Goal: Transaction & Acquisition: Register for event/course

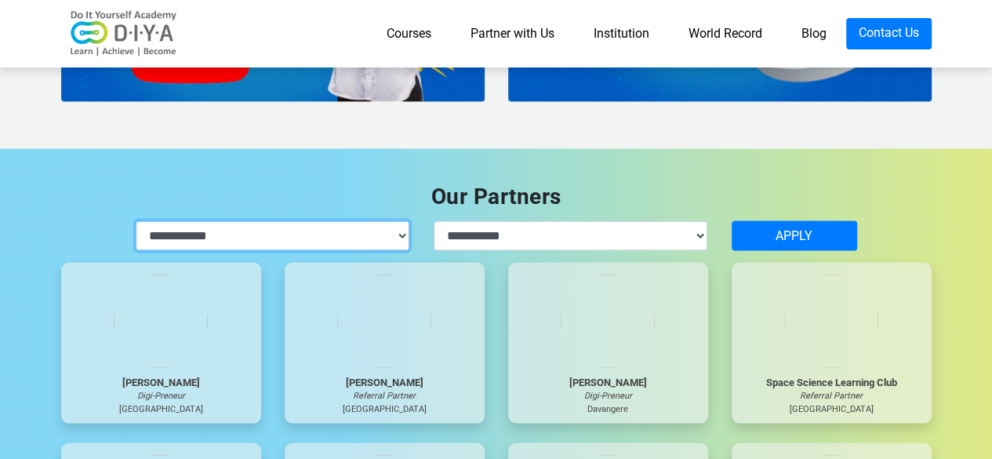
click at [398, 230] on select "**********" at bounding box center [273, 235] width 274 height 30
select select "**********"
click at [136, 220] on select "**********" at bounding box center [273, 235] width 274 height 30
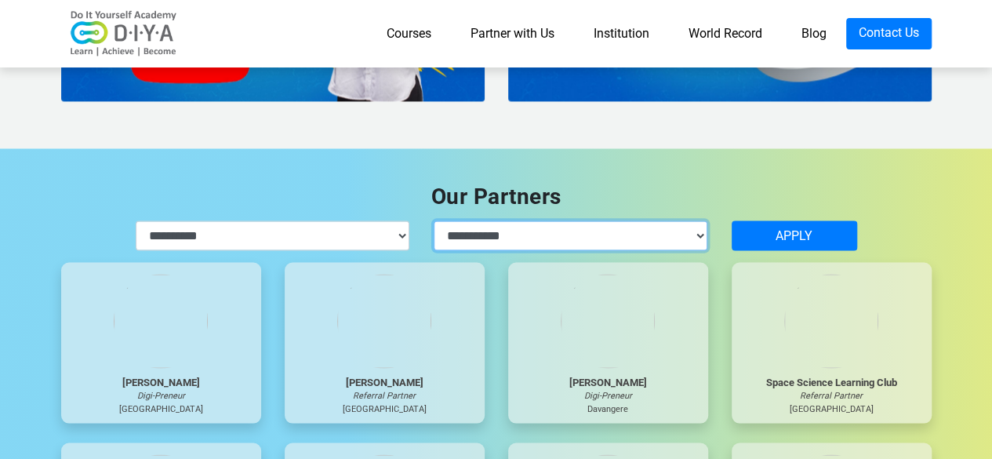
click at [575, 229] on select "**********" at bounding box center [571, 235] width 274 height 30
click at [728, 197] on div "Our Partners" at bounding box center [496, 196] width 894 height 33
click at [682, 245] on select "**********" at bounding box center [571, 235] width 274 height 30
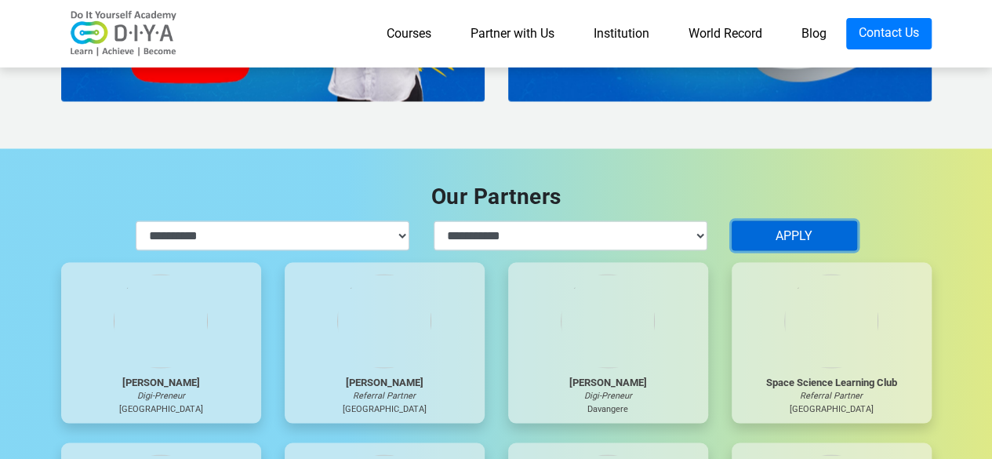
click at [768, 234] on button "APPLY" at bounding box center [793, 235] width 125 height 30
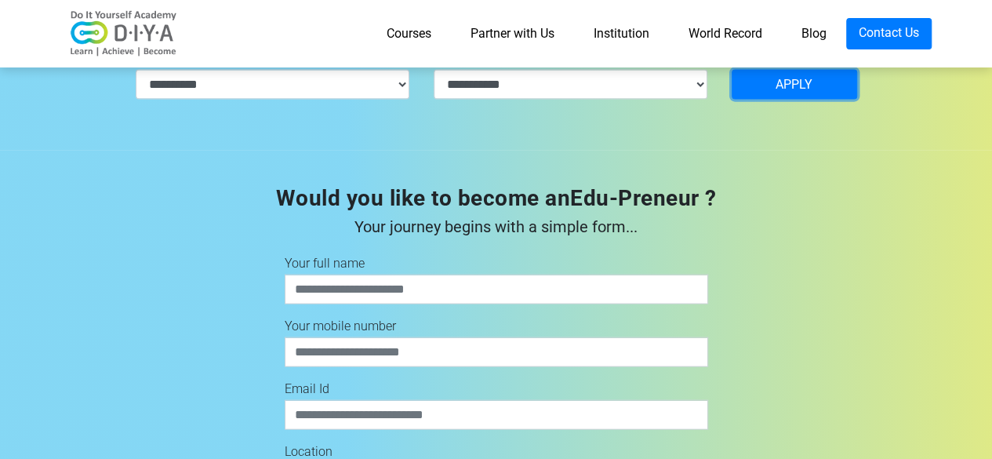
scroll to position [4430, 0]
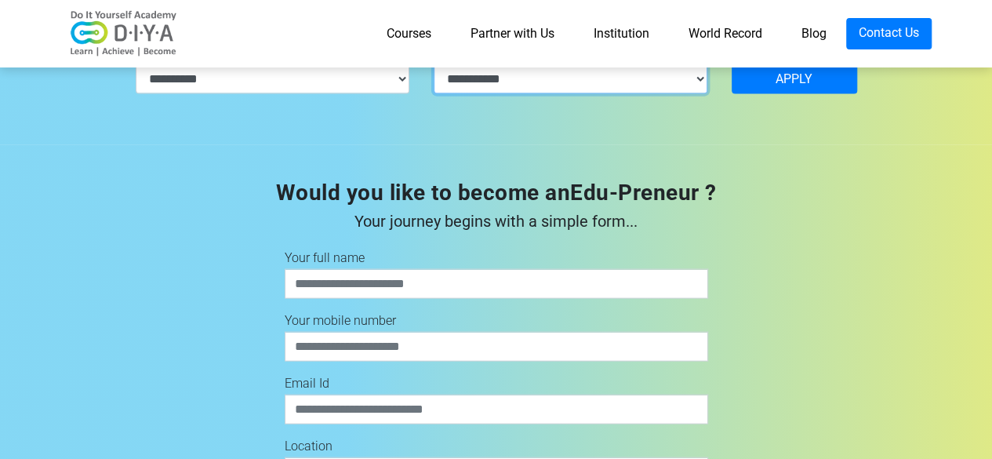
click at [658, 78] on select "**********" at bounding box center [571, 79] width 274 height 30
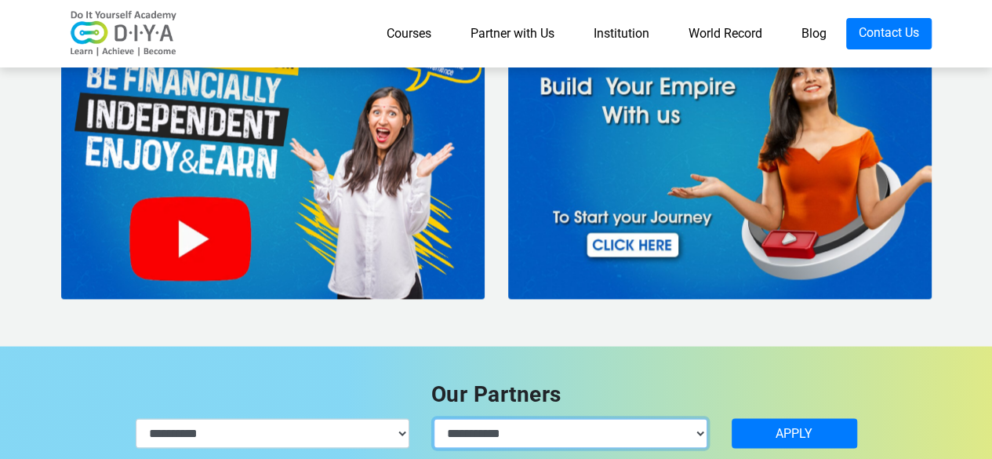
scroll to position [3997, 0]
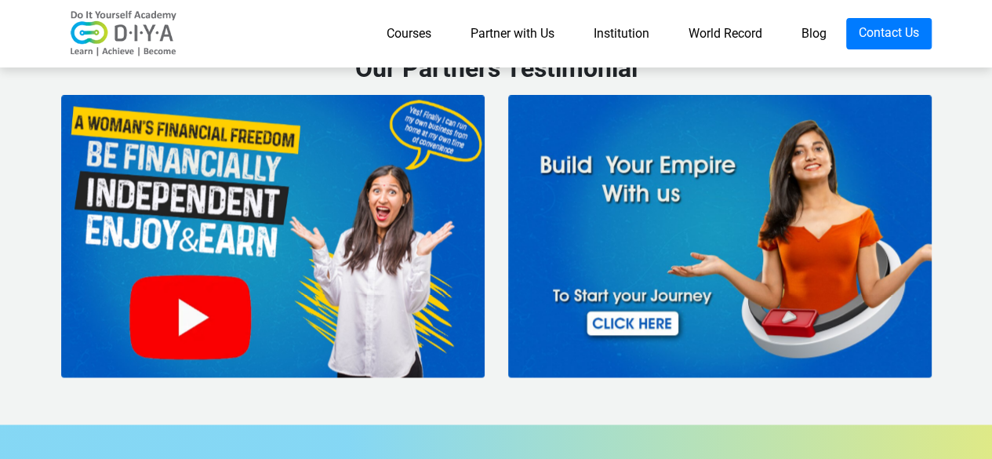
click at [671, 149] on img at bounding box center [719, 236] width 423 height 282
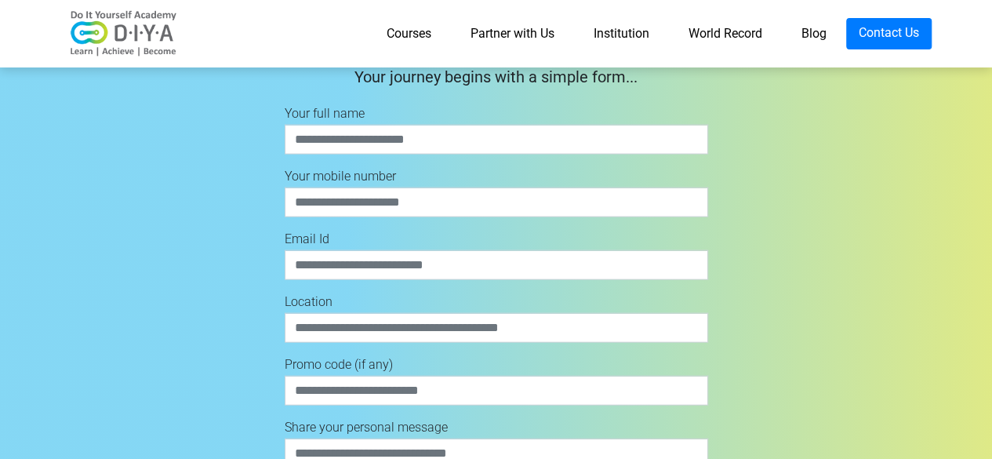
scroll to position [4860, 0]
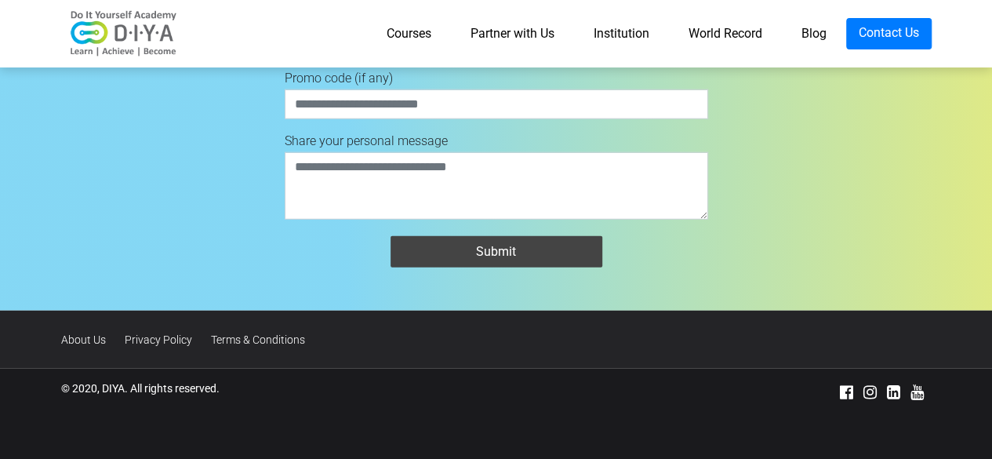
click at [530, 42] on link "Partner with Us" at bounding box center [512, 33] width 123 height 31
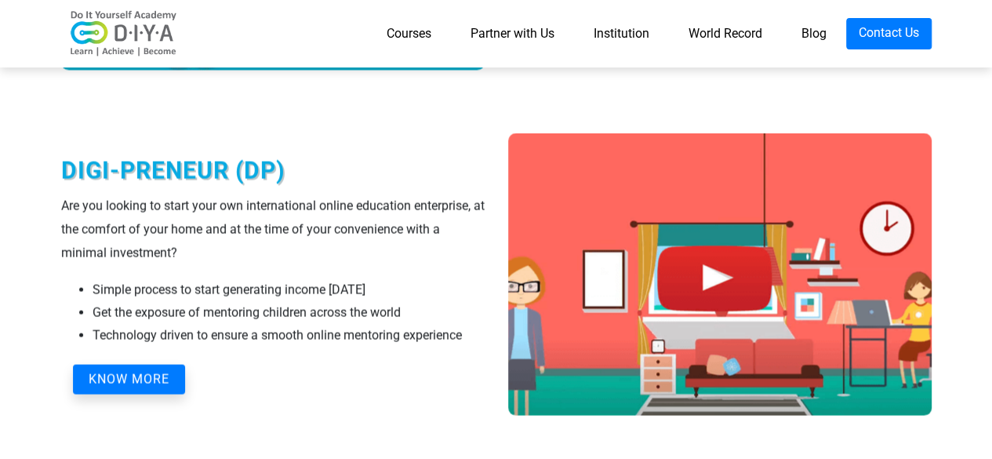
scroll to position [1490, 0]
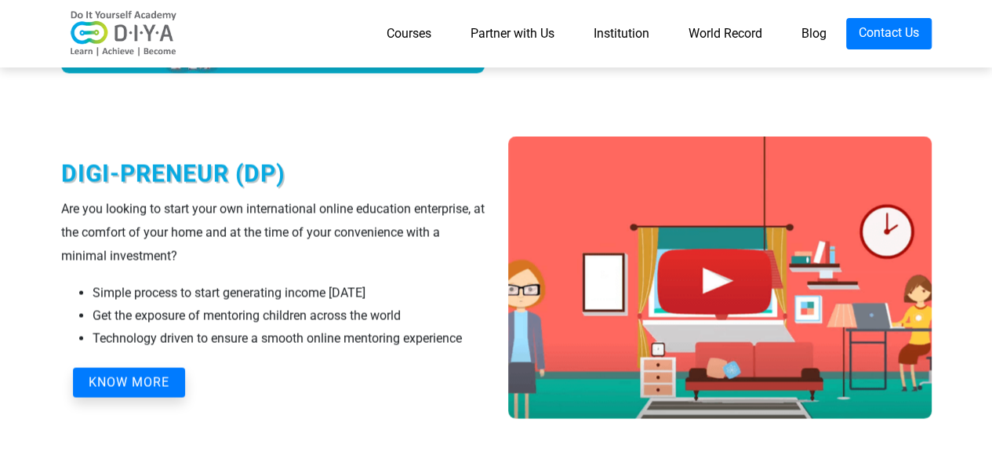
click at [164, 386] on button "KNOW MORE" at bounding box center [129, 383] width 112 height 30
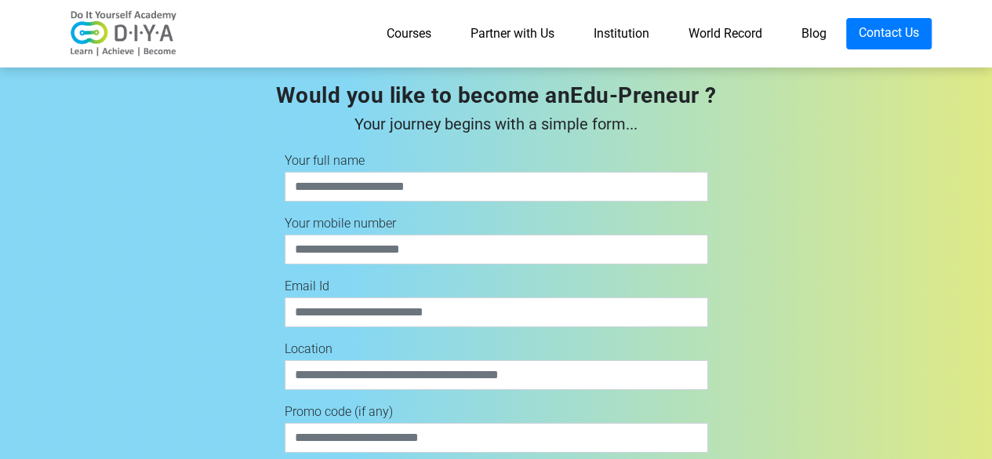
scroll to position [5477, 0]
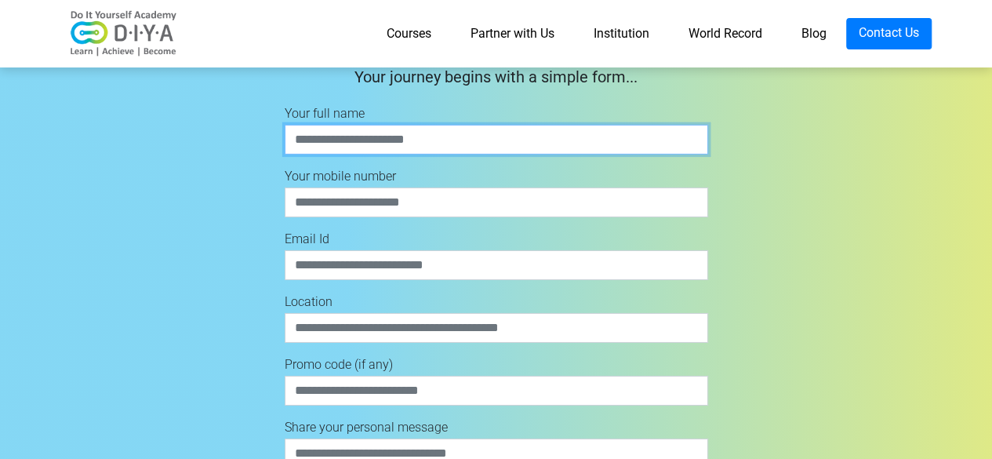
click at [365, 137] on input "text" at bounding box center [496, 140] width 423 height 30
type input "**********"
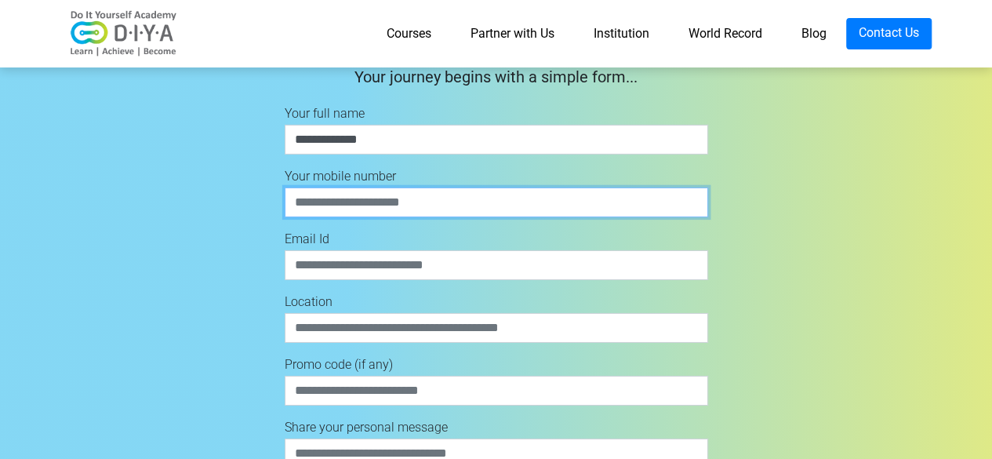
type input "**********"
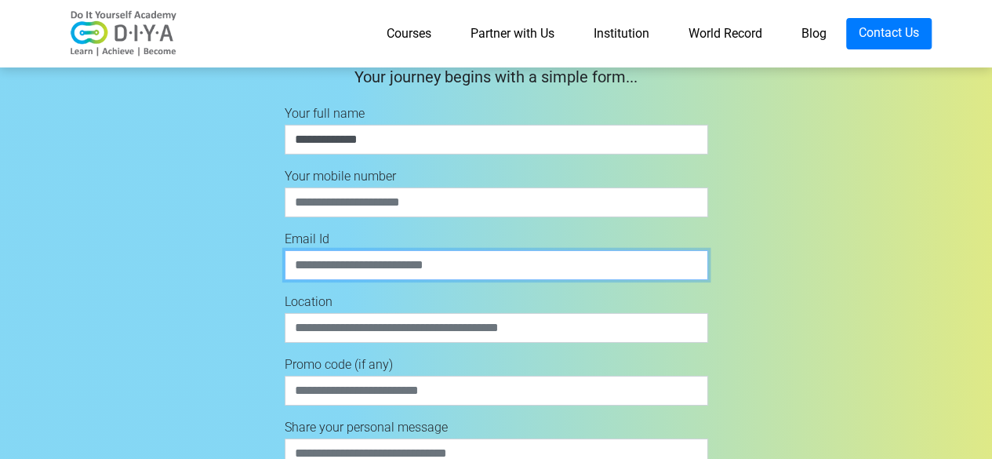
type input "**********"
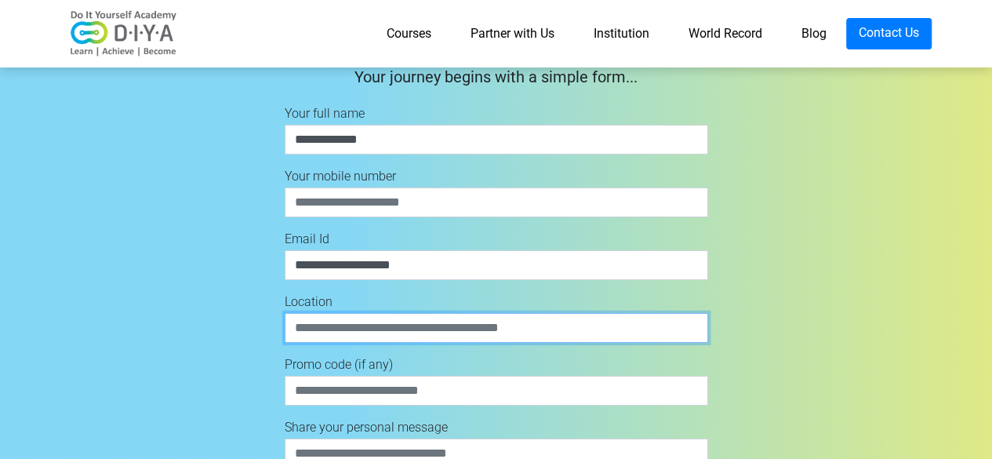
type input "*******"
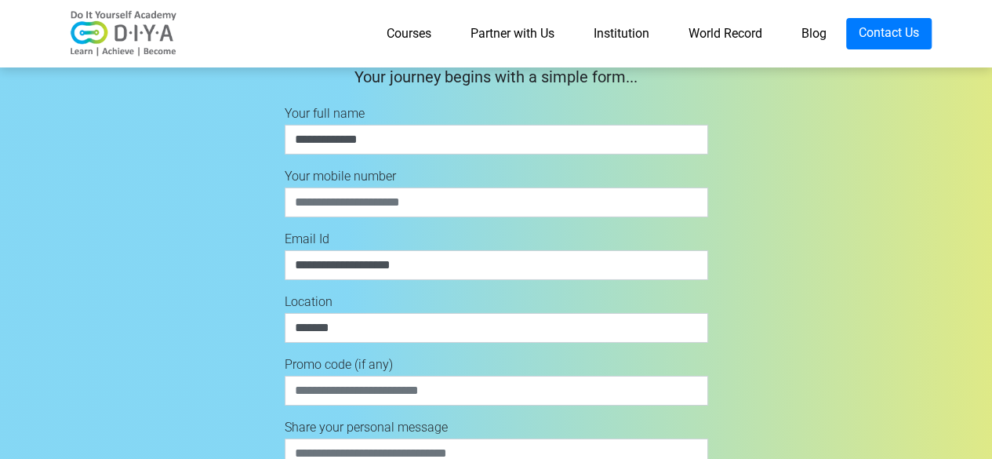
click at [221, 279] on div "**********" at bounding box center [496, 298] width 894 height 533
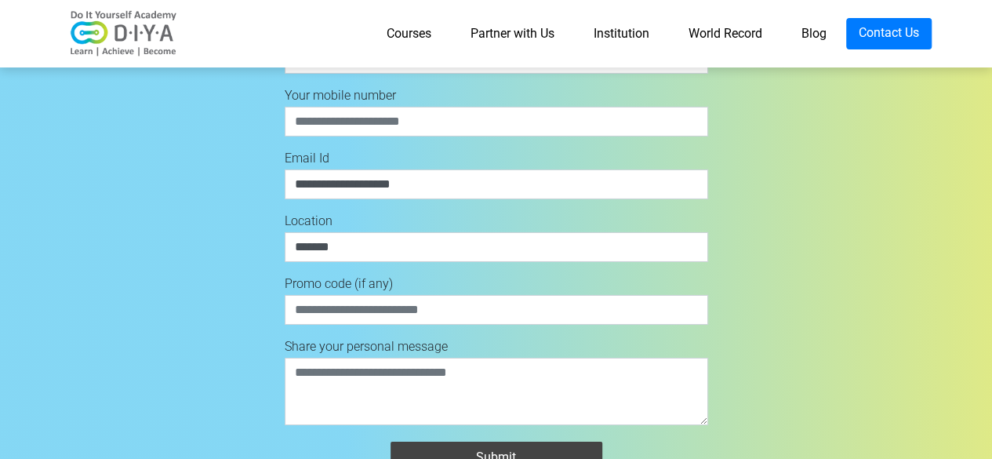
scroll to position [5634, 0]
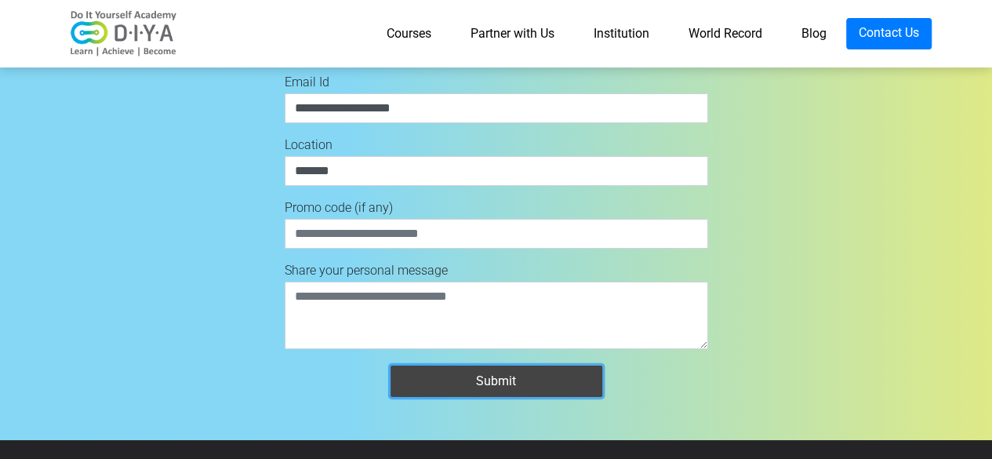
click at [421, 368] on button "Submit" at bounding box center [496, 380] width 212 height 31
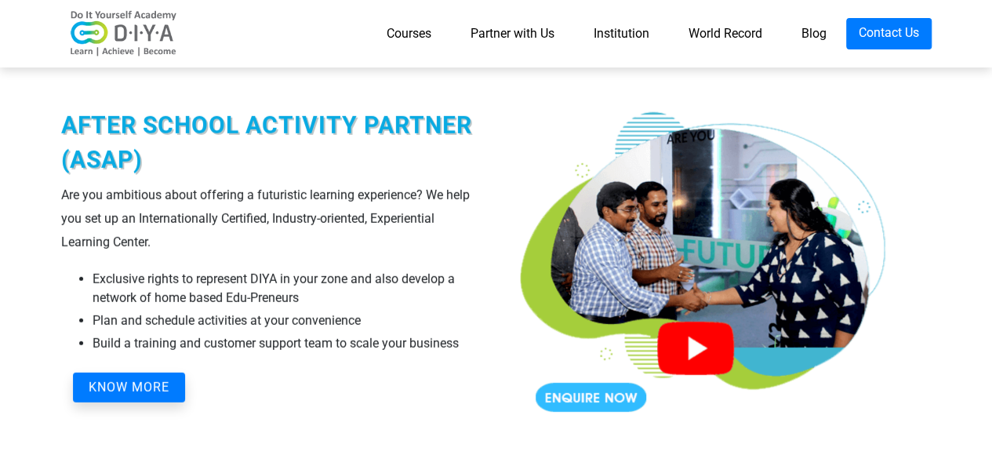
scroll to position [2263, 0]
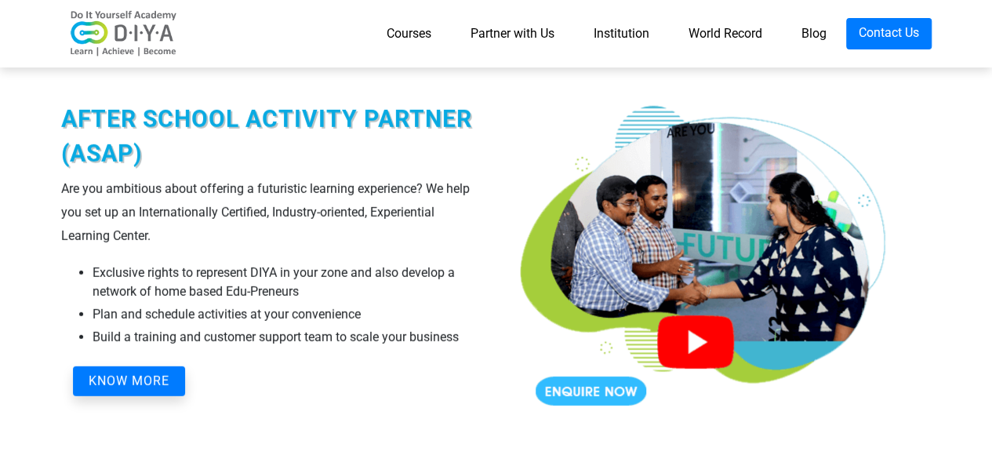
click at [169, 372] on button "KNOW MORE" at bounding box center [129, 381] width 112 height 30
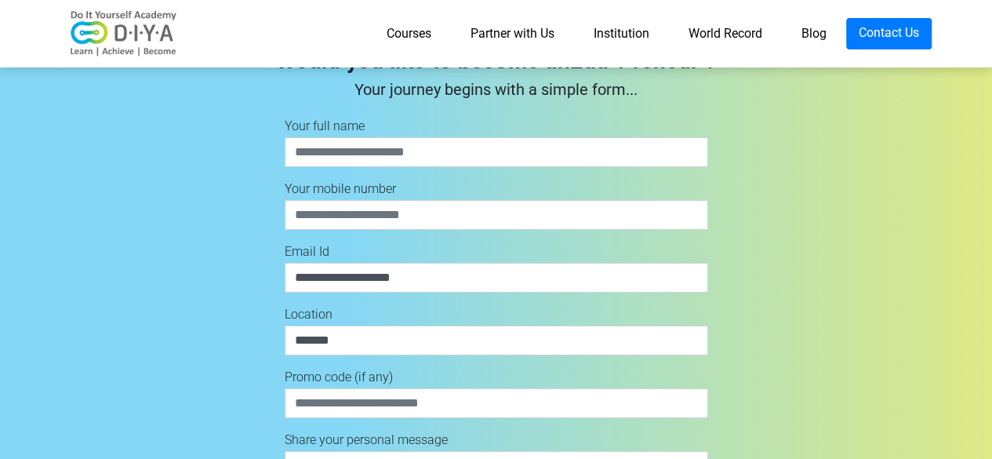
scroll to position [5477, 0]
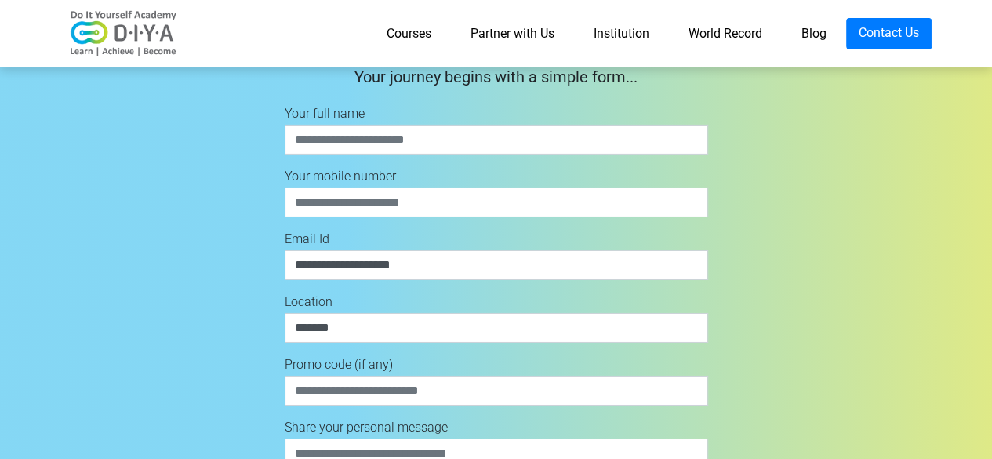
click at [102, 24] on img at bounding box center [123, 33] width 125 height 47
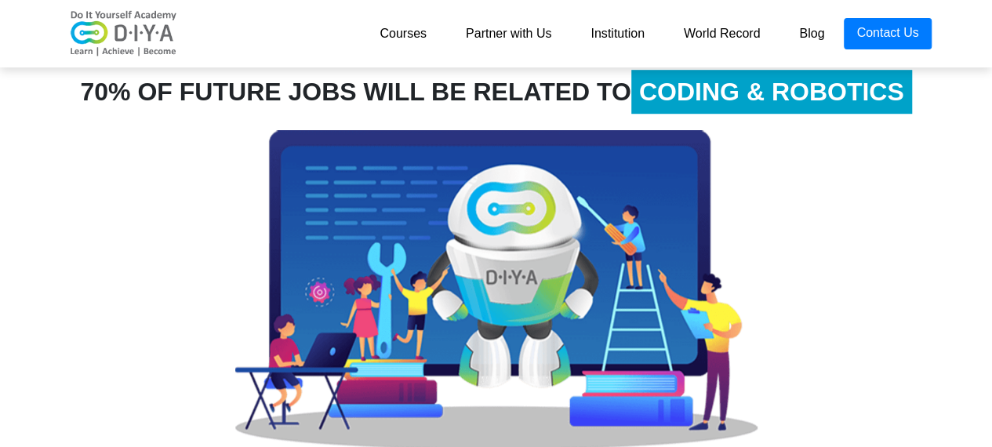
scroll to position [706, 0]
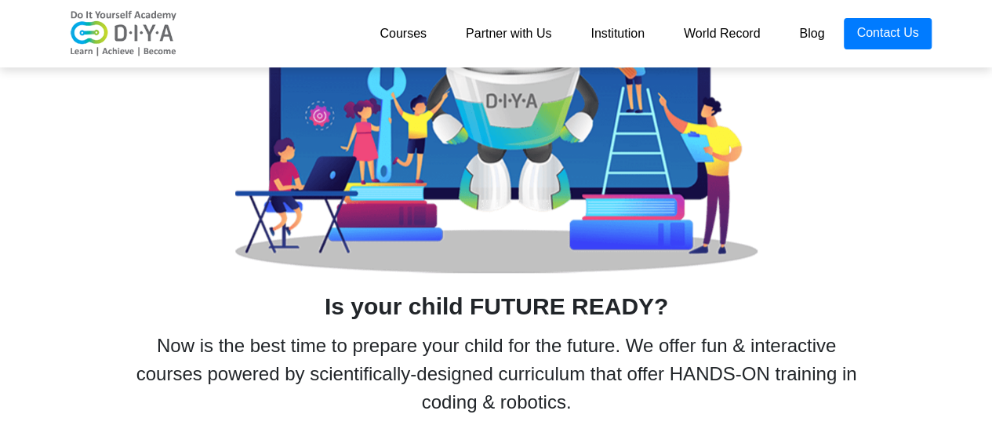
drag, startPoint x: 481, startPoint y: 344, endPoint x: 495, endPoint y: 266, distance: 79.7
click at [481, 343] on div "Now is the best time to prepare your child for the future. We offer fun & inter…" at bounding box center [496, 374] width 745 height 85
click at [510, 212] on img at bounding box center [496, 113] width 522 height 319
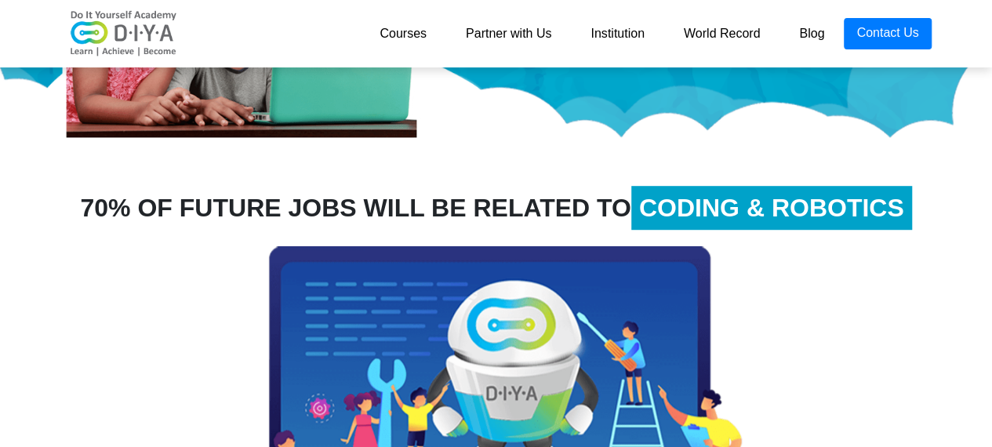
scroll to position [392, 0]
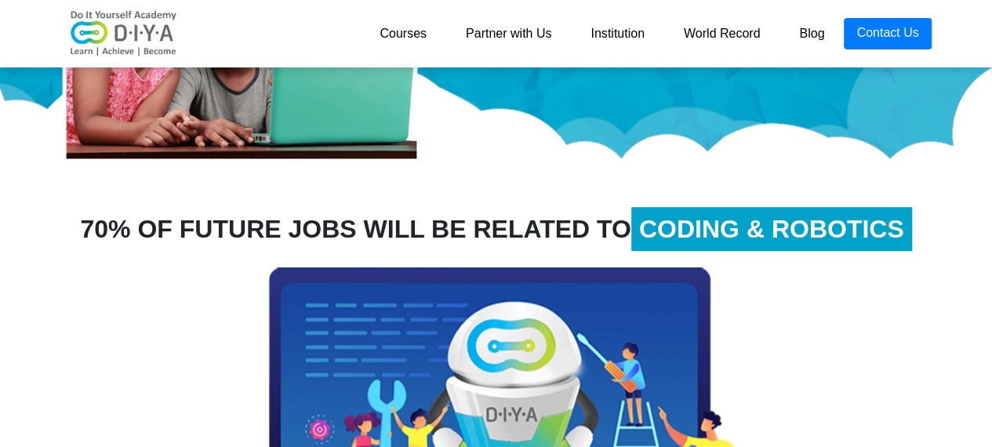
click at [836, 237] on span "CODING & ROBOTICS" at bounding box center [771, 229] width 281 height 44
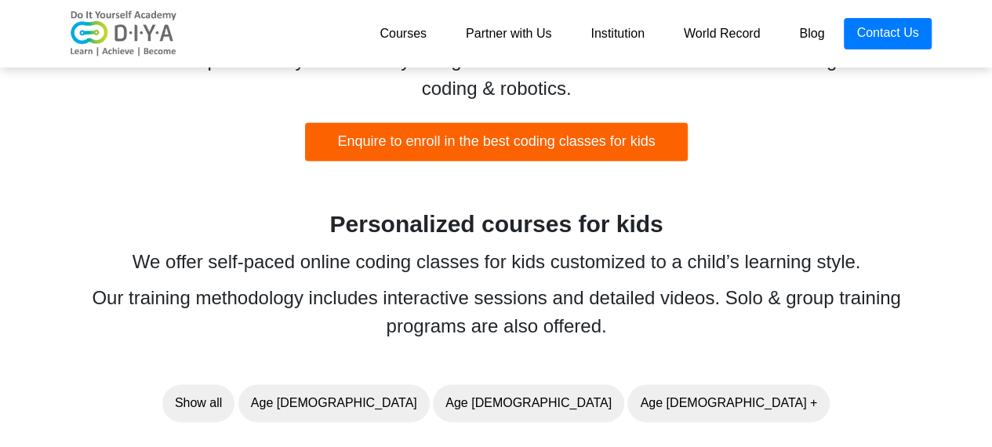
scroll to position [1333, 0]
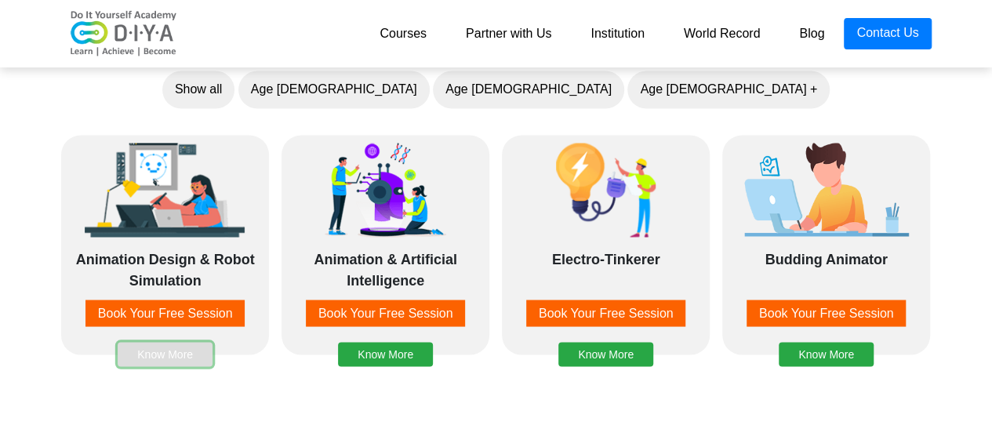
click at [198, 342] on button "Know More" at bounding box center [165, 354] width 95 height 24
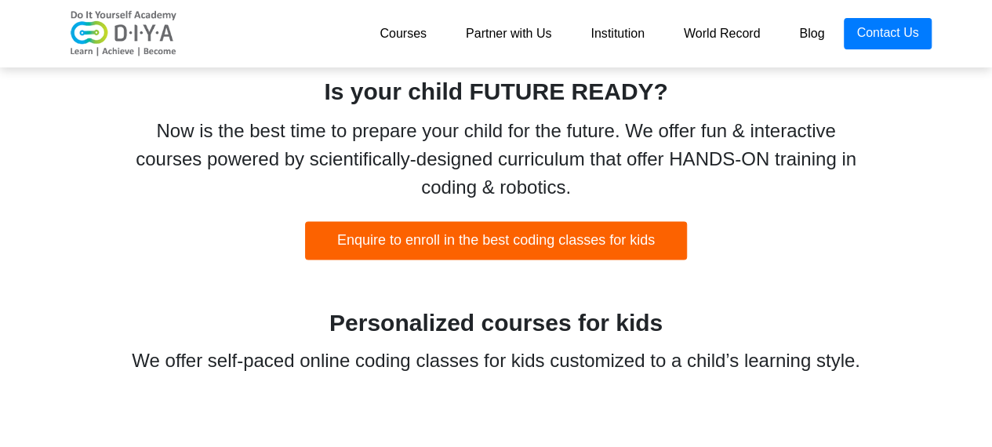
scroll to position [924, 0]
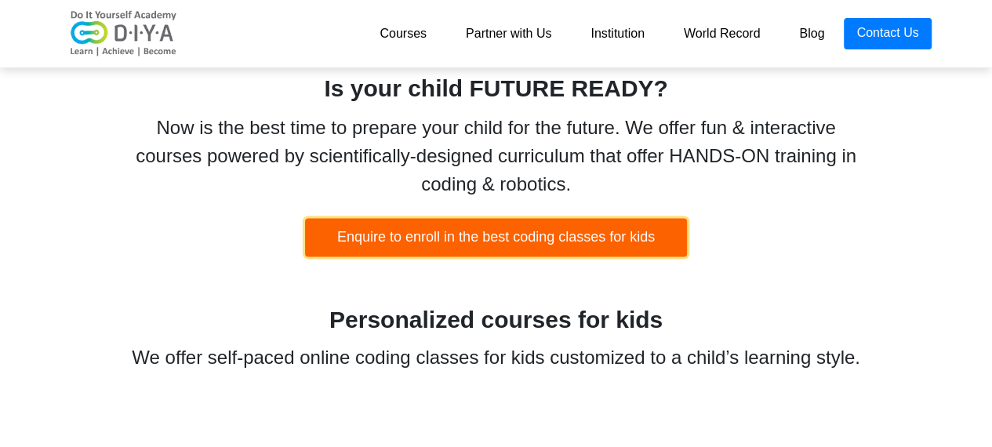
click at [618, 234] on button "Enquire to enroll in the best coding classes for kids" at bounding box center [496, 237] width 382 height 38
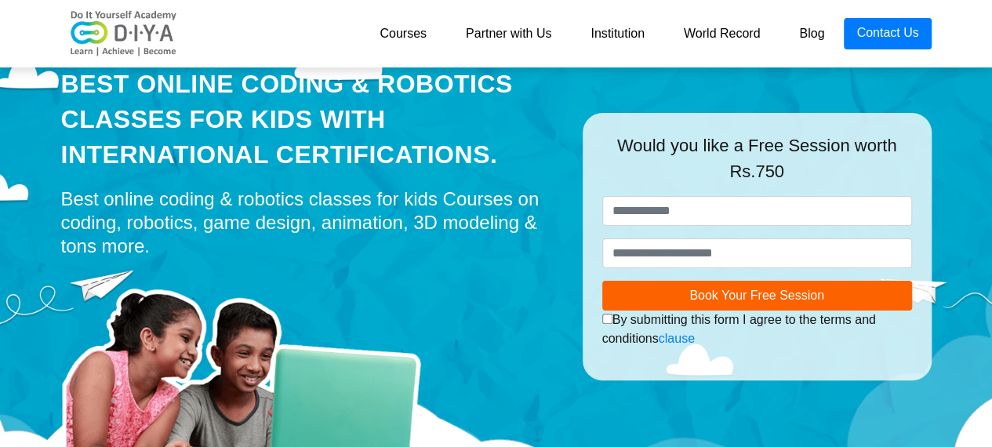
scroll to position [0, 0]
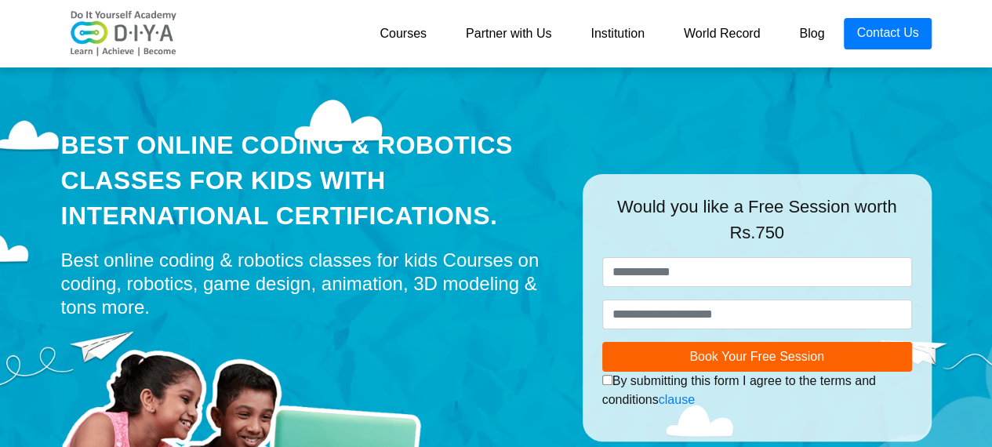
click at [509, 32] on link "Partner with Us" at bounding box center [508, 33] width 125 height 31
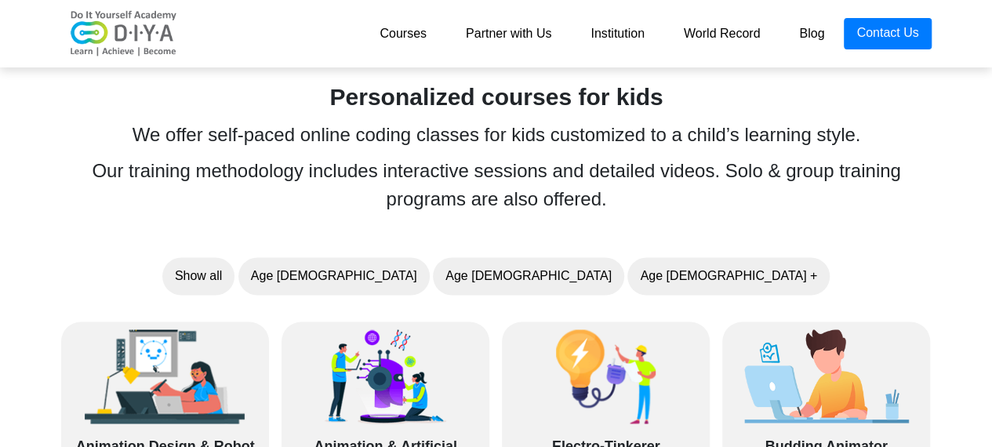
scroll to position [1254, 0]
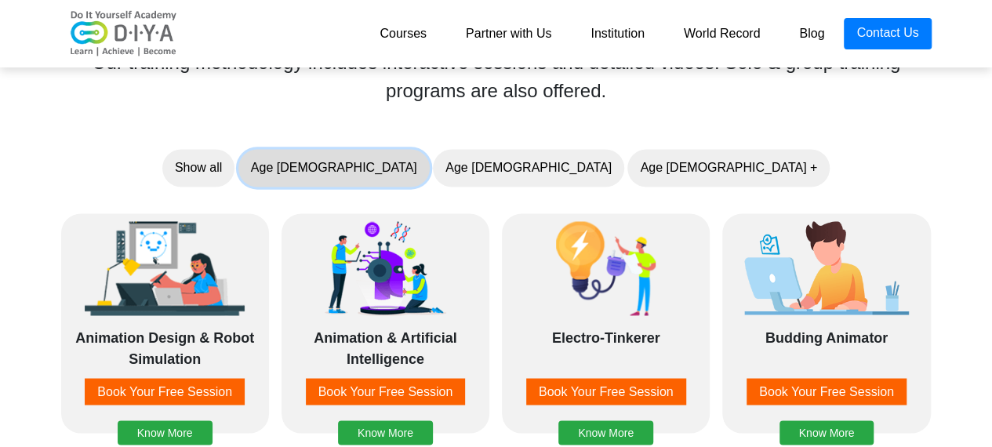
click at [430, 165] on button "Age 5-7" at bounding box center [333, 168] width 191 height 38
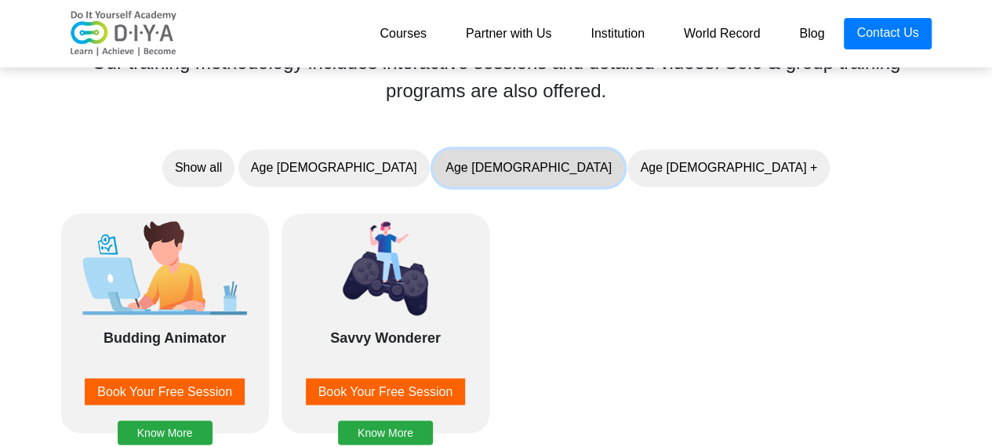
click at [543, 185] on button "Age 7-10" at bounding box center [528, 168] width 191 height 38
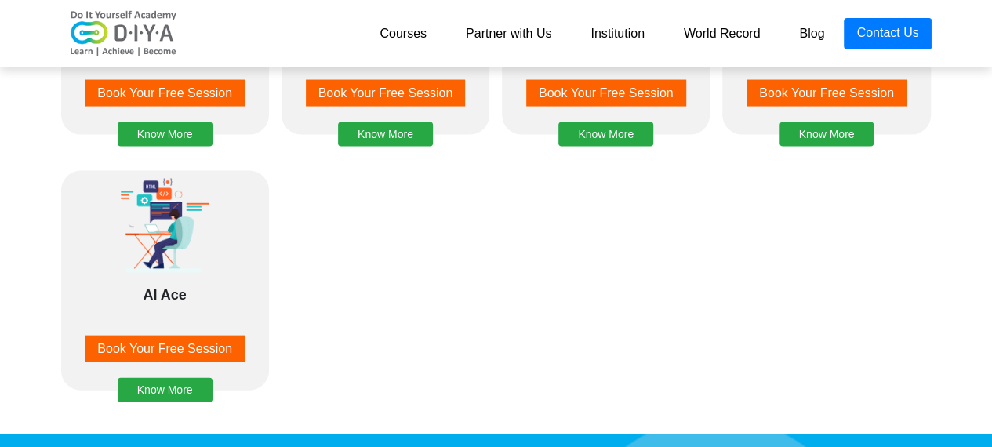
scroll to position [1568, 0]
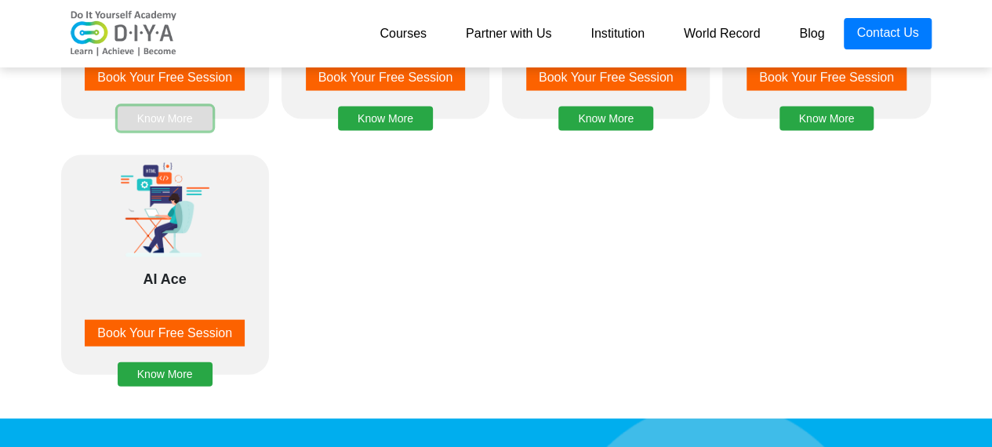
click at [170, 111] on button "Know More" at bounding box center [165, 119] width 95 height 24
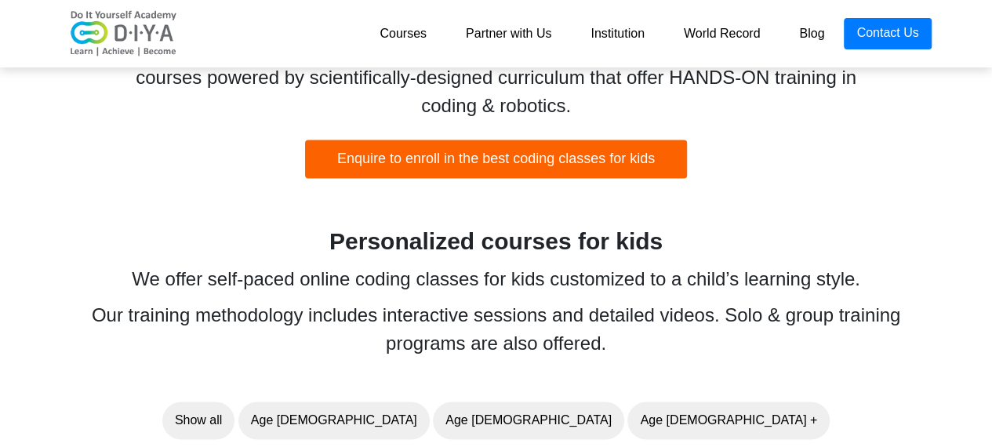
scroll to position [1159, 0]
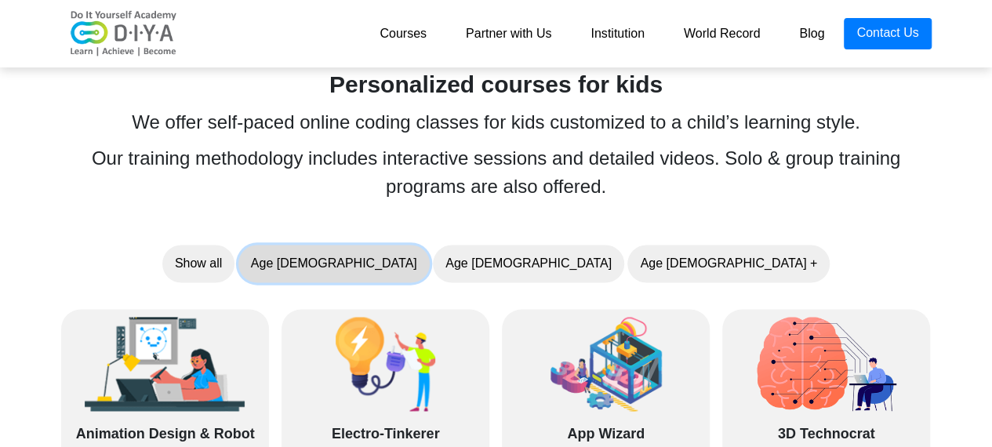
click at [430, 256] on button "Age 5-7" at bounding box center [333, 264] width 191 height 38
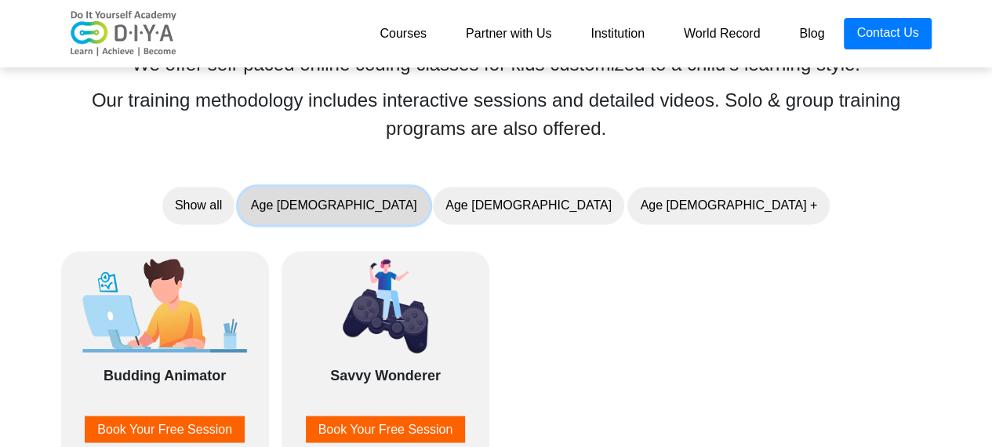
scroll to position [1316, 0]
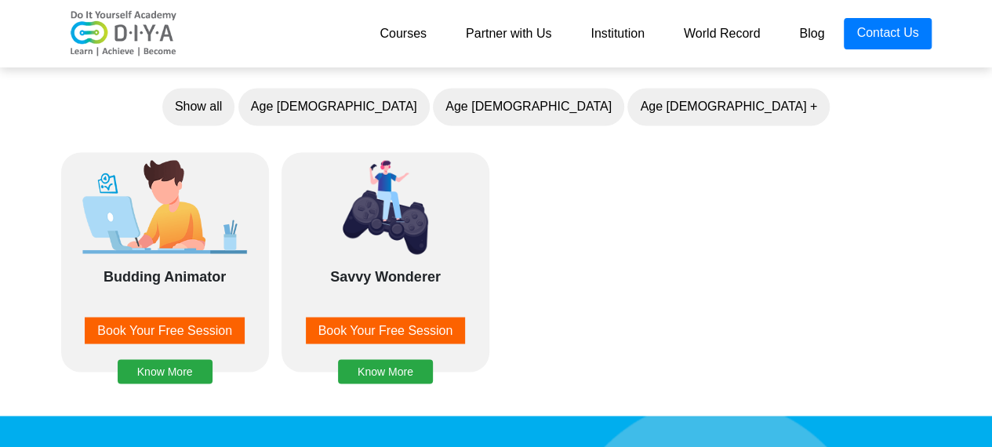
click at [452, 257] on div "Savvy Wonderer Book Your Free Session Know More" at bounding box center [385, 262] width 208 height 220
click at [426, 250] on img at bounding box center [385, 207] width 165 height 94
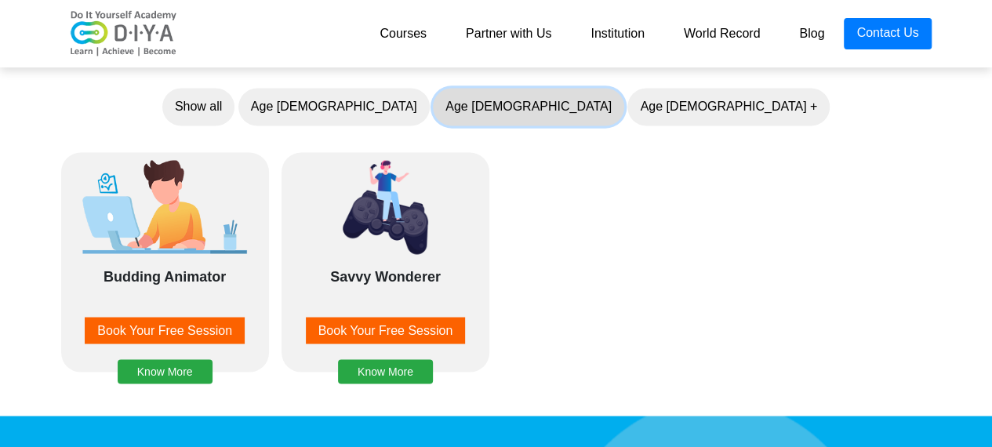
click at [517, 100] on button "Age 7-10" at bounding box center [528, 107] width 191 height 38
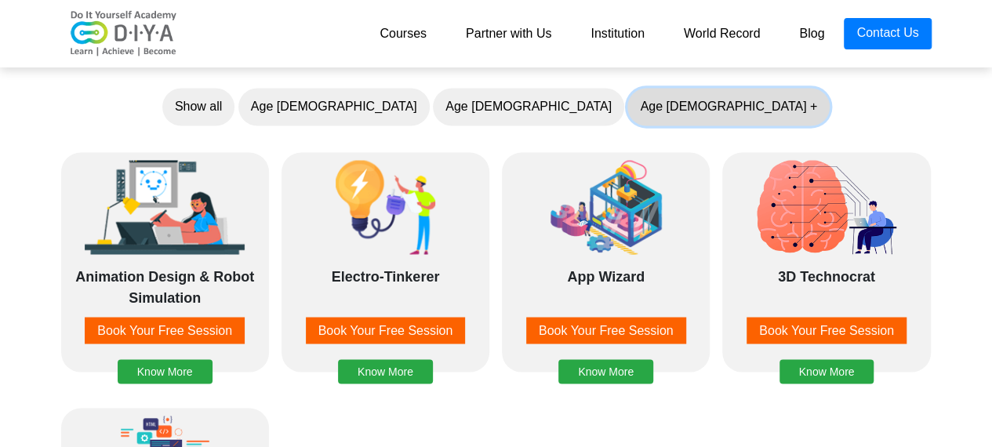
click at [627, 103] on button "Age 10 +" at bounding box center [728, 107] width 202 height 38
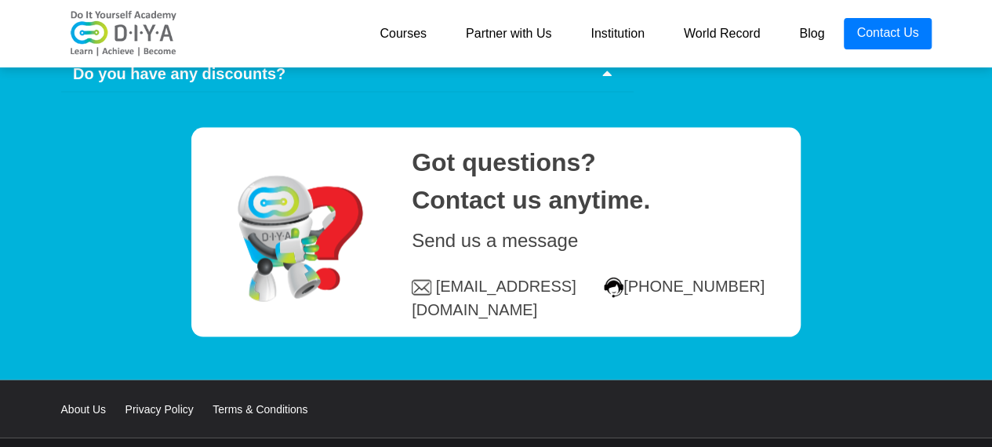
scroll to position [7481, 0]
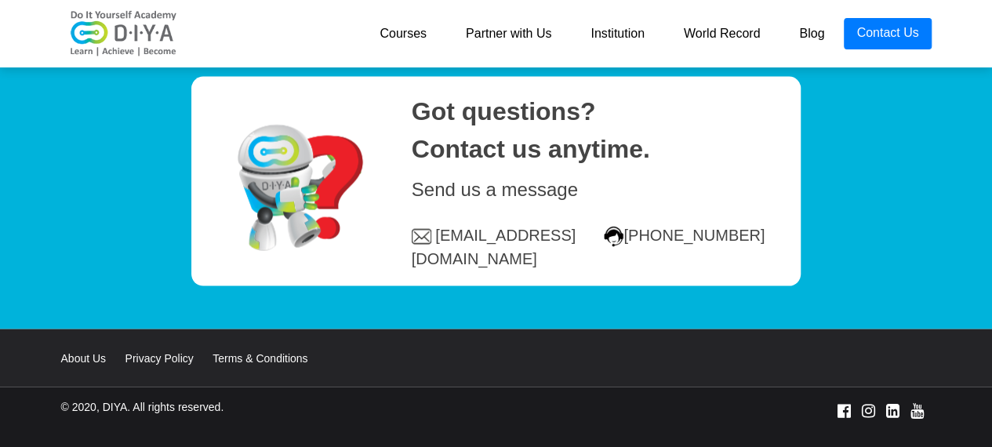
click at [407, 31] on link "Courses" at bounding box center [403, 33] width 86 height 31
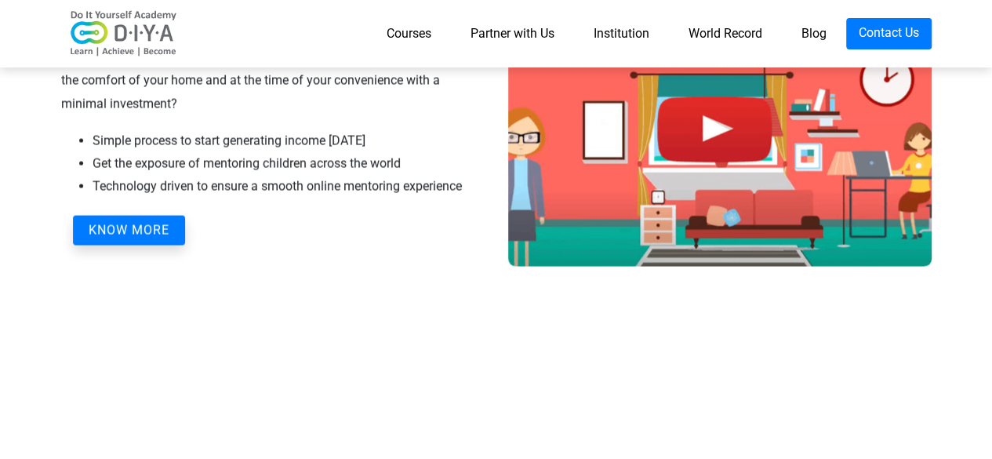
scroll to position [1646, 0]
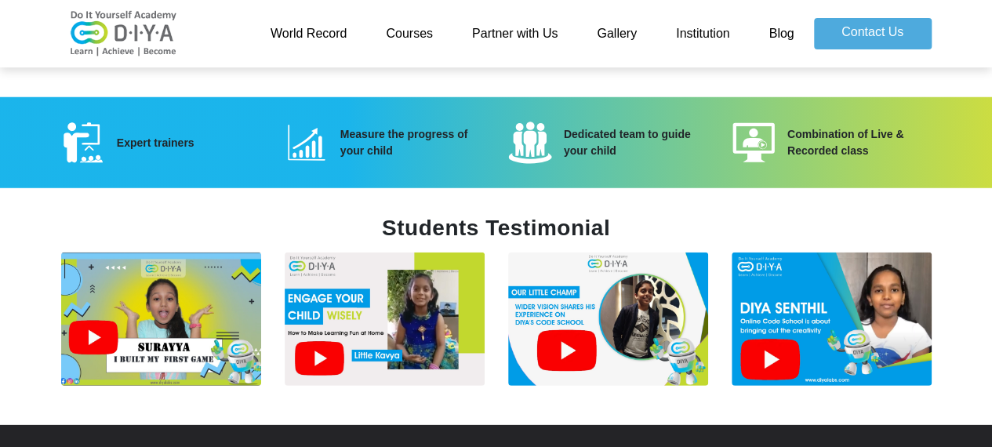
scroll to position [1930, 0]
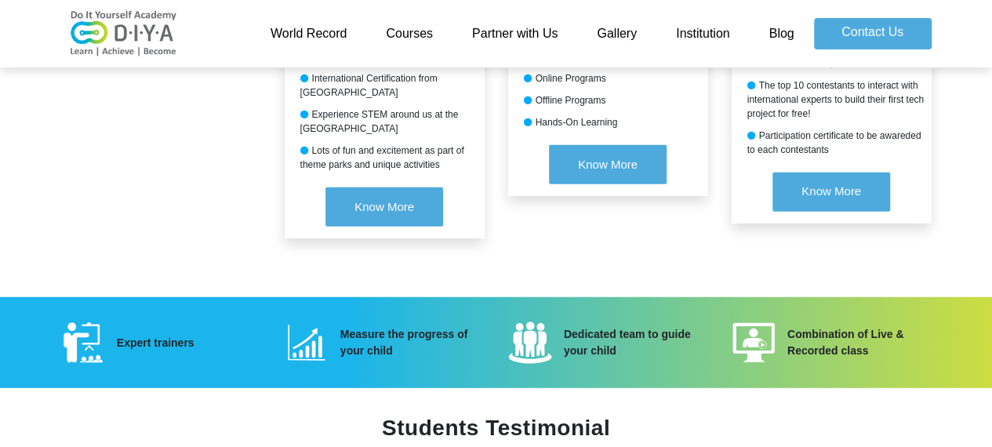
click at [372, 336] on div "Measure the progress of your child" at bounding box center [412, 342] width 168 height 33
click at [307, 45] on link "World Record" at bounding box center [309, 33] width 116 height 31
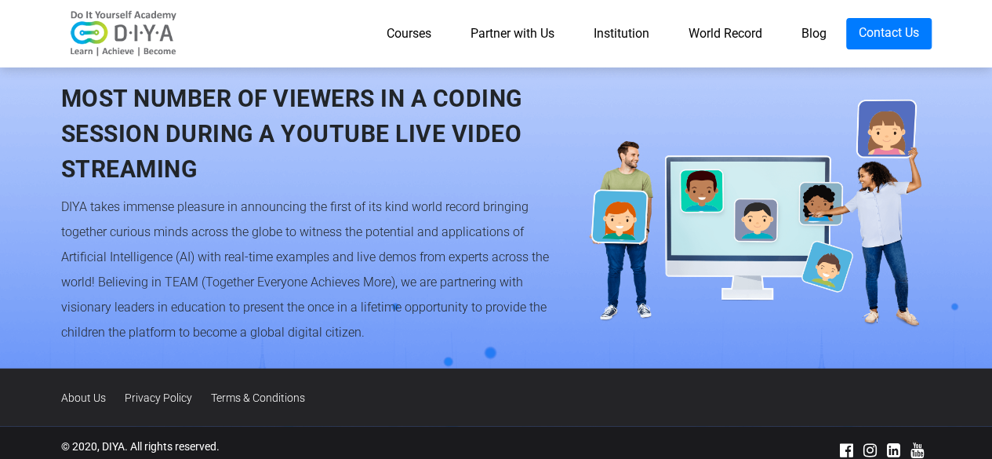
scroll to position [1570, 0]
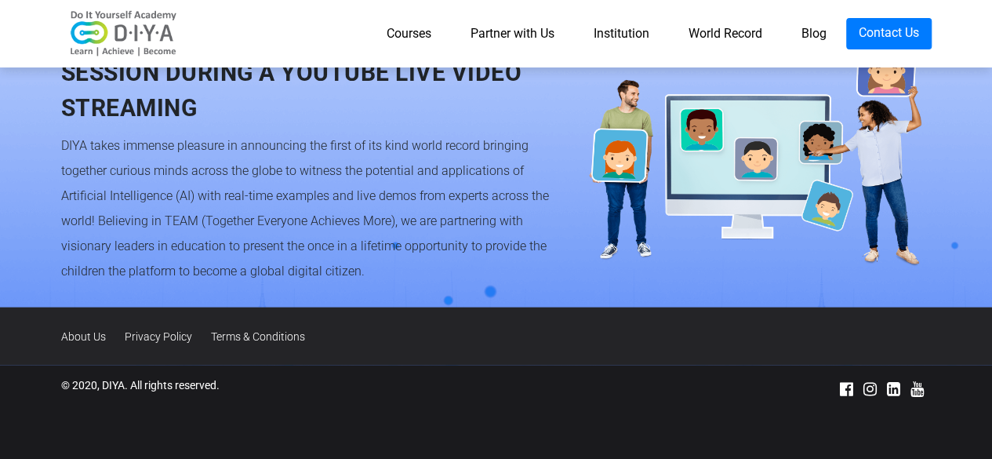
click at [154, 39] on img at bounding box center [123, 33] width 125 height 47
